Goal: Task Accomplishment & Management: Manage account settings

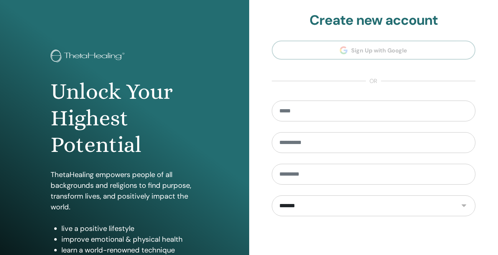
scroll to position [90, 0]
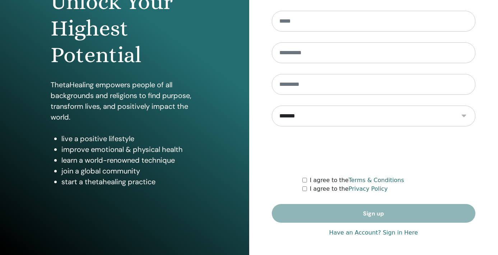
click at [353, 232] on link "Have an Account? Sign in Here" at bounding box center [373, 232] width 89 height 9
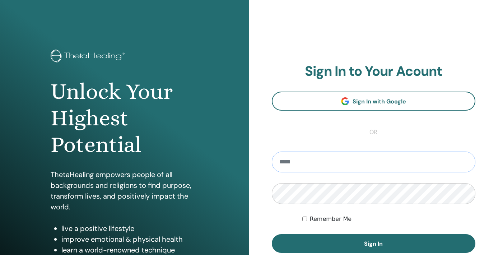
click at [325, 159] on input "email" at bounding box center [374, 162] width 204 height 21
type input "**********"
click at [272, 234] on button "Sign In" at bounding box center [374, 243] width 204 height 19
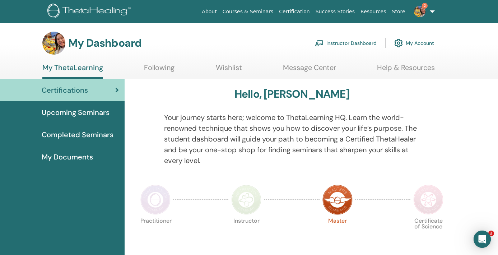
click at [355, 44] on link "Instructor Dashboard" at bounding box center [346, 43] width 62 height 16
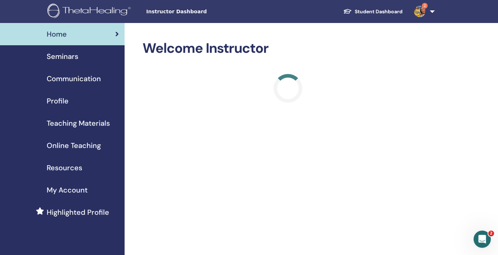
click at [70, 55] on span "Seminars" at bounding box center [63, 56] width 32 height 11
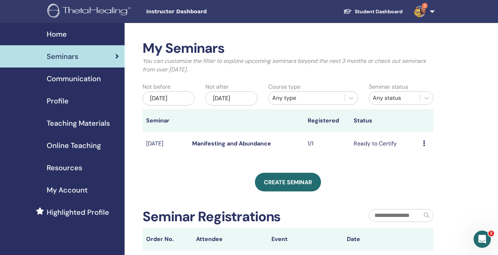
click at [422, 141] on td "Preview Edit Attendees Cancel" at bounding box center [426, 143] width 14 height 23
click at [423, 144] on icon at bounding box center [424, 143] width 2 height 6
click at [414, 159] on link "Edit" at bounding box center [414, 161] width 10 height 8
click at [423, 143] on icon at bounding box center [424, 143] width 2 height 6
click at [432, 171] on link "Attendees" at bounding box center [422, 171] width 27 height 8
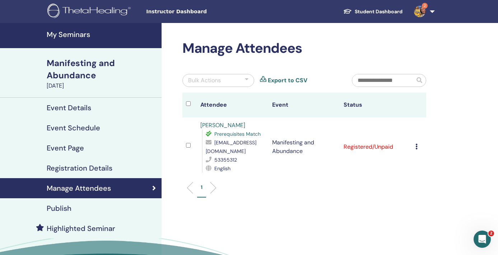
click at [416, 146] on icon at bounding box center [416, 147] width 2 height 6
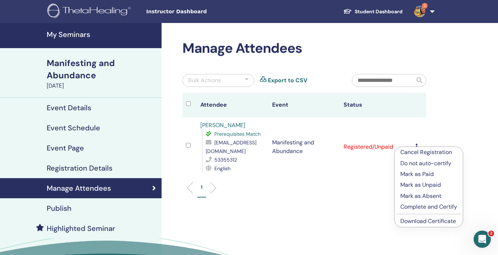
click at [427, 205] on p "Complete and Certify" at bounding box center [428, 207] width 57 height 9
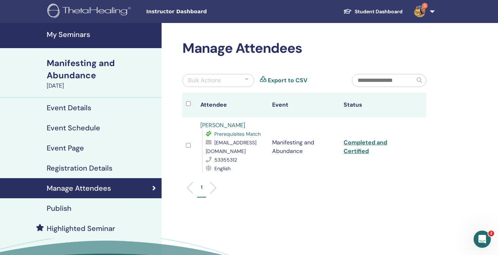
click at [363, 200] on div "1" at bounding box center [304, 190] width 255 height 28
click at [74, 110] on h4 "Event Details" at bounding box center [69, 107] width 45 height 9
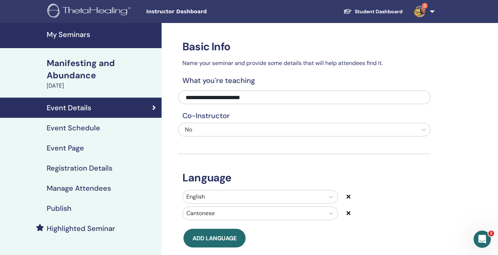
click at [71, 67] on div "Manifesting and Abundance" at bounding box center [102, 69] width 111 height 24
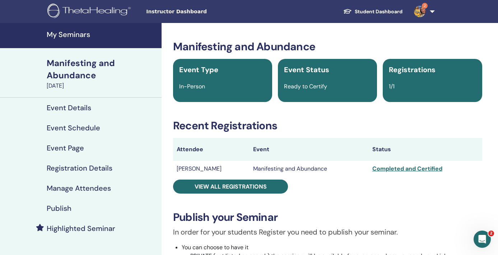
click at [432, 13] on link "2" at bounding box center [422, 11] width 29 height 23
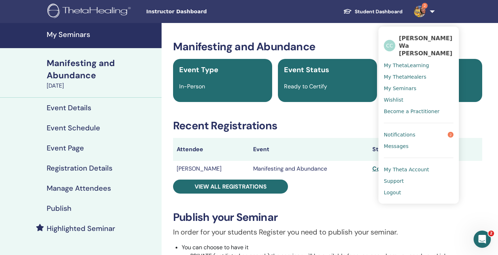
click at [391, 189] on span "Logout" at bounding box center [392, 192] width 17 height 6
